Goal: Task Accomplishment & Management: Use online tool/utility

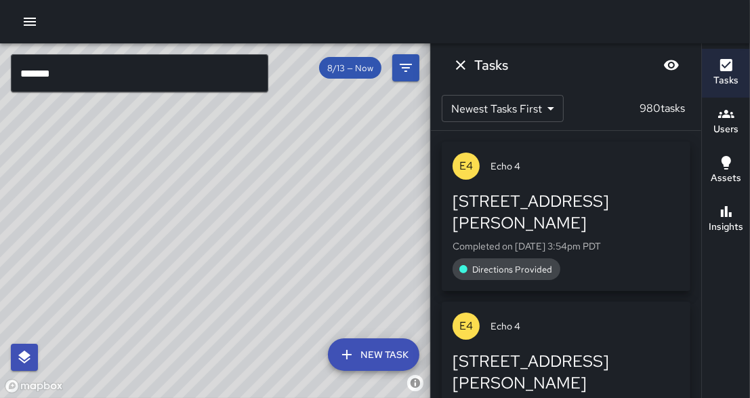
click at [35, 24] on icon "button" at bounding box center [30, 22] width 16 height 16
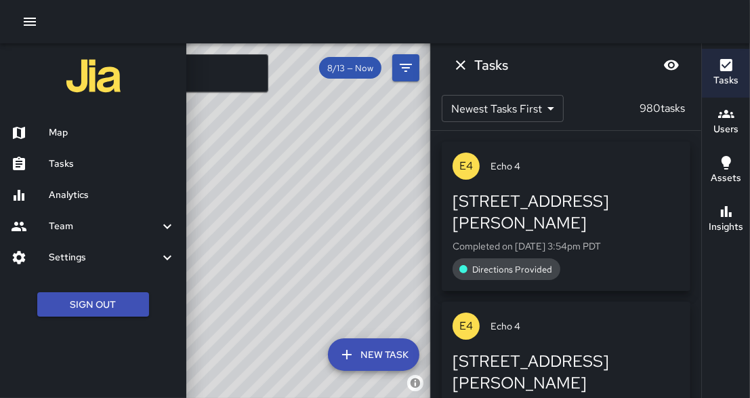
click at [69, 164] on h6 "Tasks" at bounding box center [112, 163] width 127 height 15
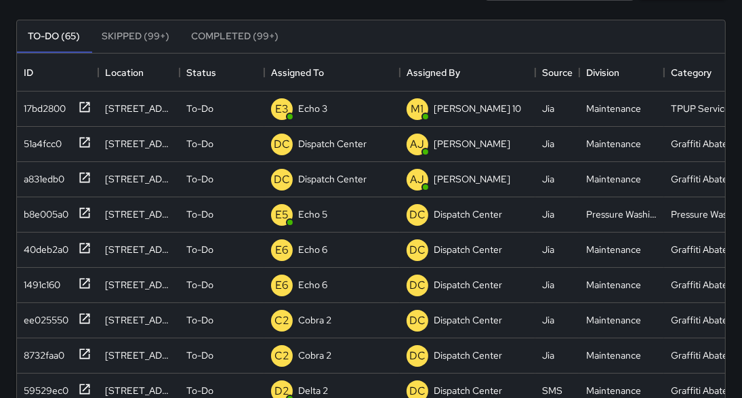
scroll to position [119, 0]
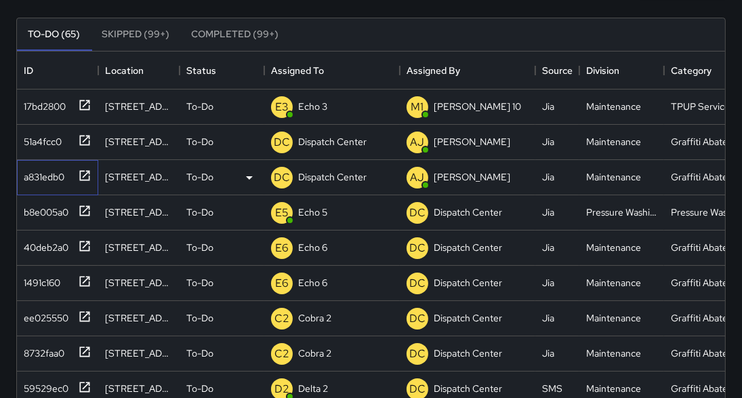
click at [87, 175] on icon at bounding box center [85, 176] width 14 height 14
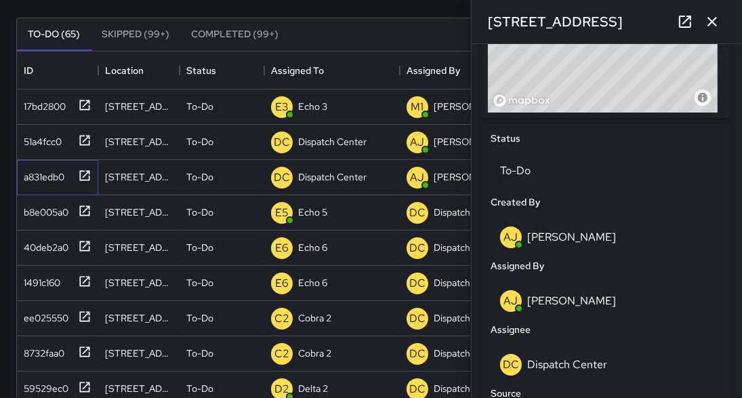
scroll to position [619, 0]
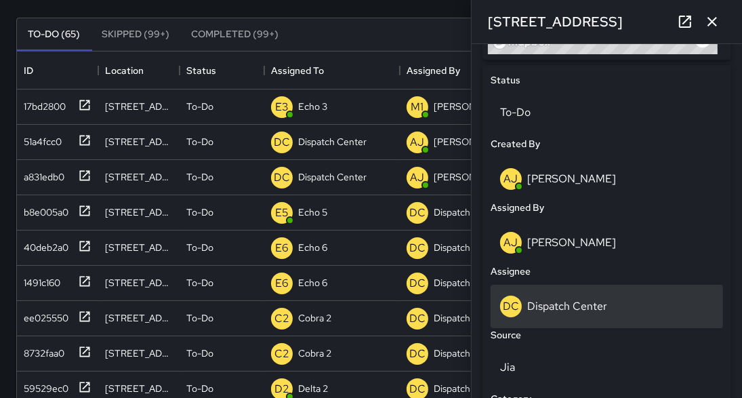
click at [558, 301] on p "Dispatch Center" at bounding box center [567, 306] width 80 height 14
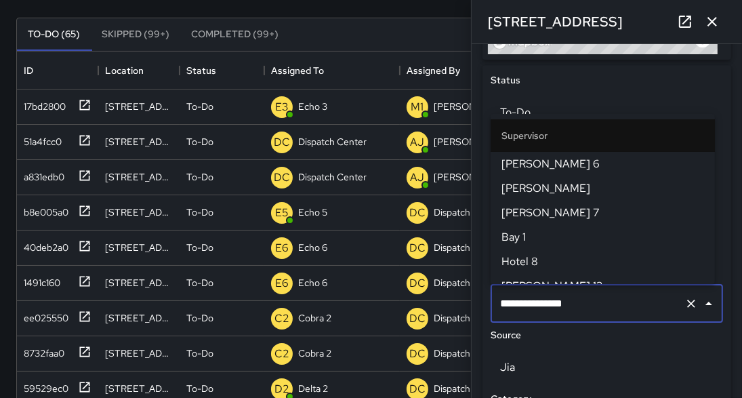
scroll to position [1477, 0]
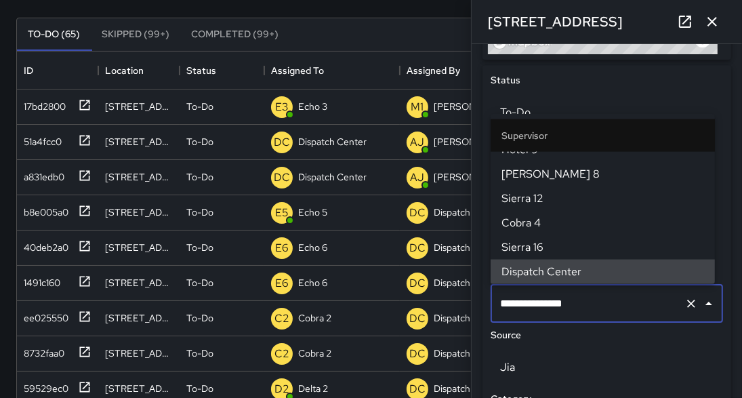
click at [559, 303] on input "**********" at bounding box center [587, 304] width 182 height 26
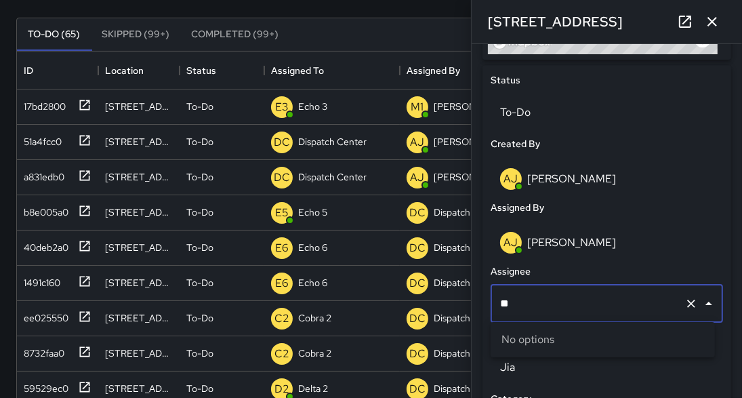
type input "*"
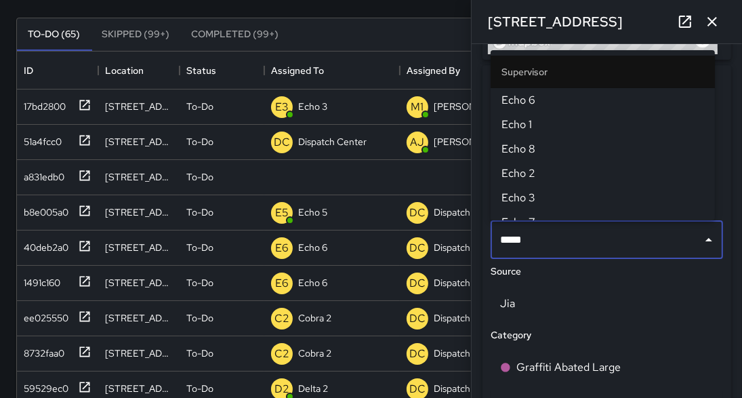
type input "******"
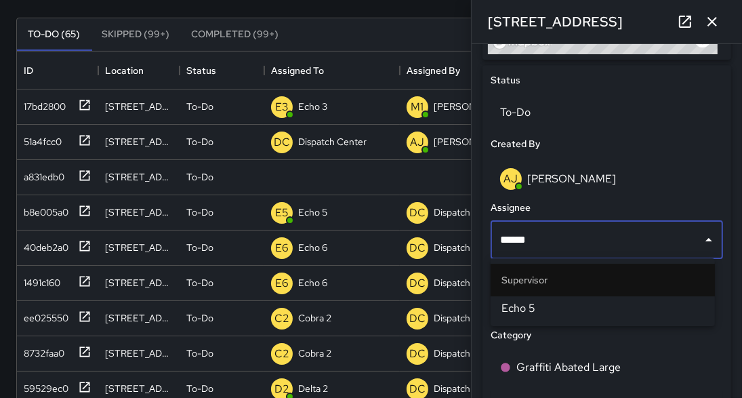
click at [530, 305] on span "Echo 5" at bounding box center [602, 308] width 202 height 16
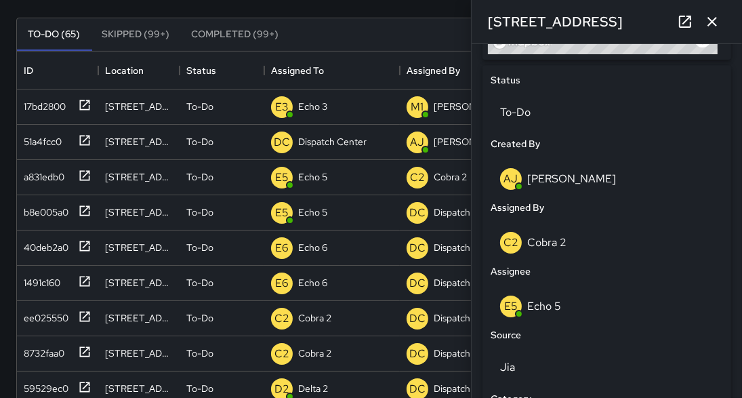
click at [688, 18] on icon at bounding box center [685, 22] width 12 height 12
click at [702, 24] on button "button" at bounding box center [711, 21] width 27 height 27
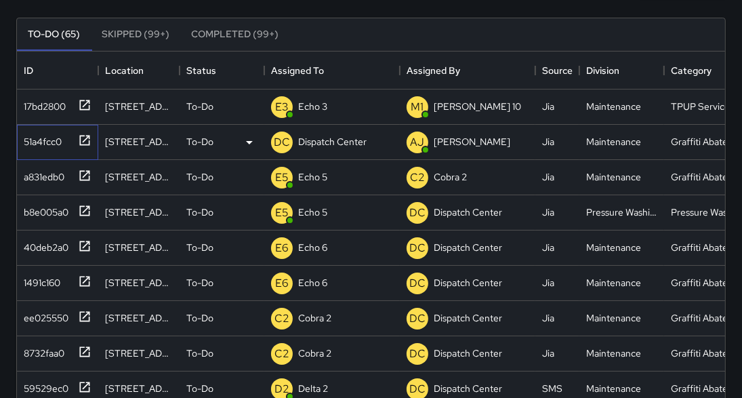
click at [88, 140] on icon at bounding box center [85, 140] width 14 height 14
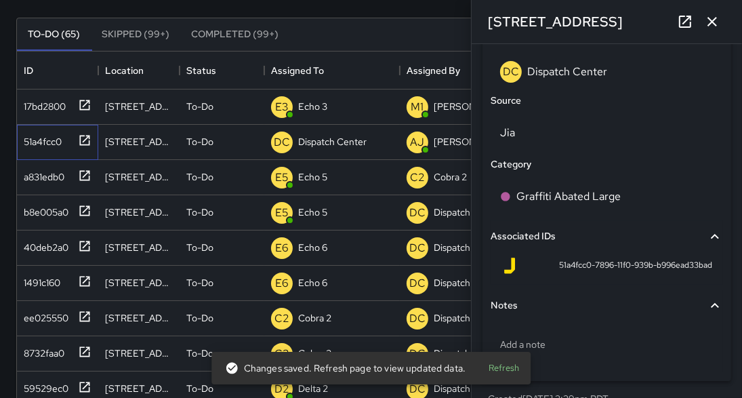
scroll to position [864, 0]
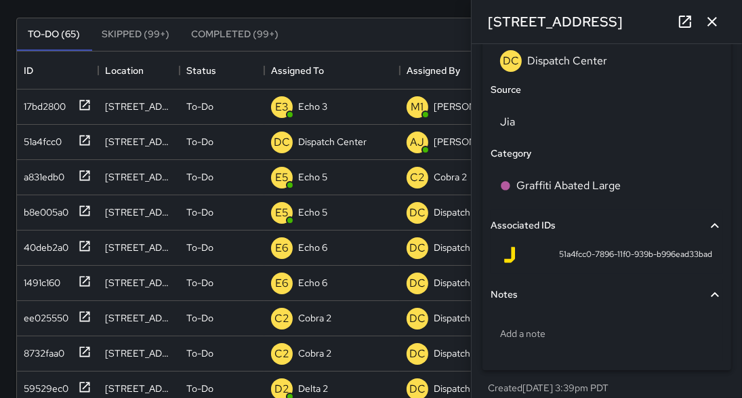
click at [717, 17] on icon "button" at bounding box center [712, 22] width 16 height 16
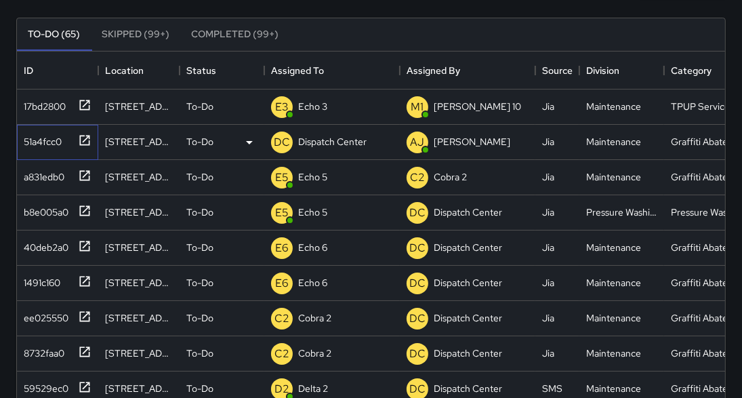
click at [85, 139] on icon at bounding box center [85, 140] width 10 height 10
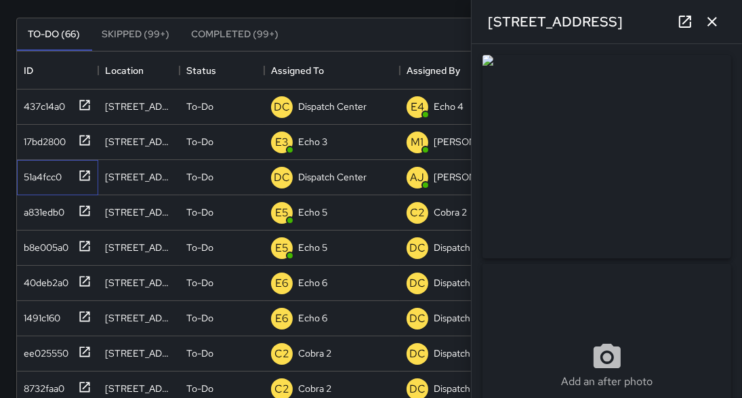
scroll to position [8, 9]
